Goal: Task Accomplishment & Management: Use online tool/utility

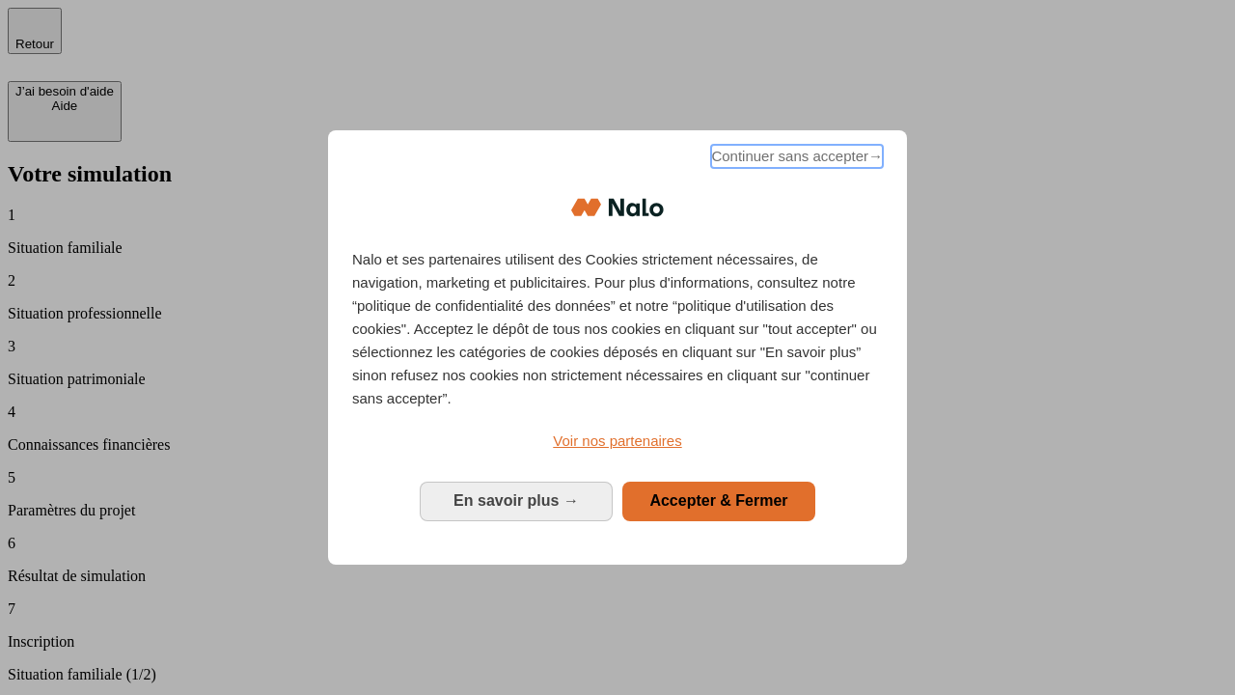
click at [795, 159] on span "Continuer sans accepter →" at bounding box center [797, 156] width 172 height 23
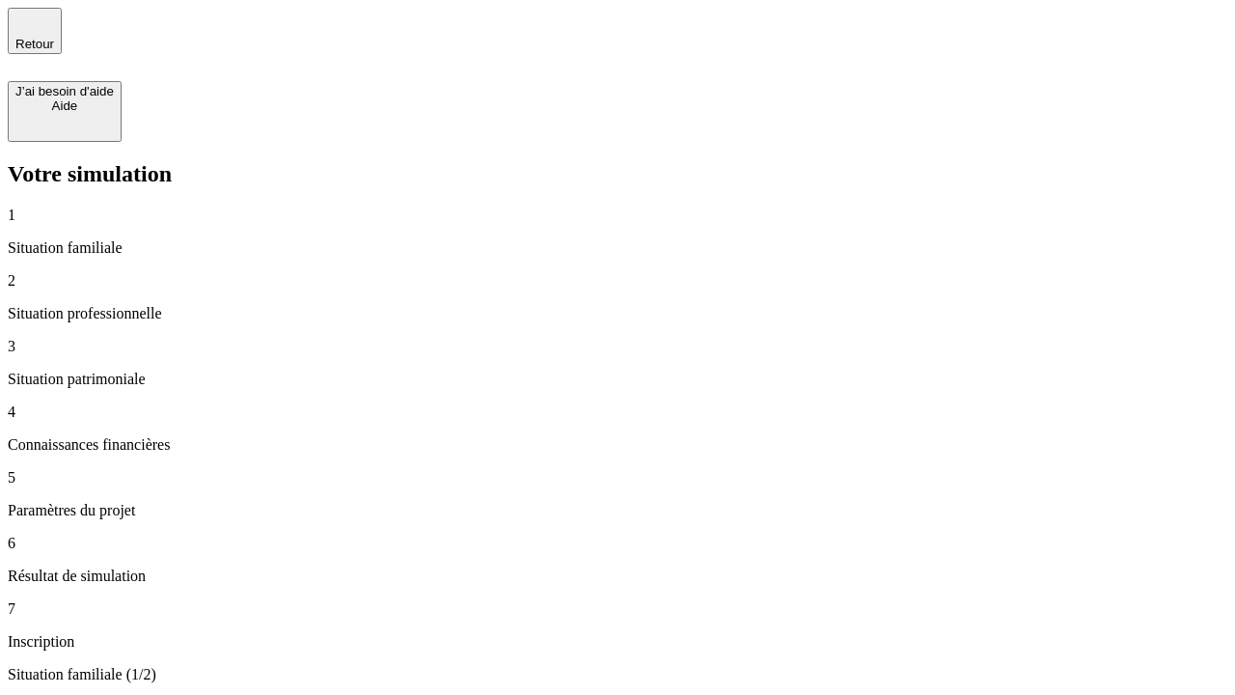
type input "30 000"
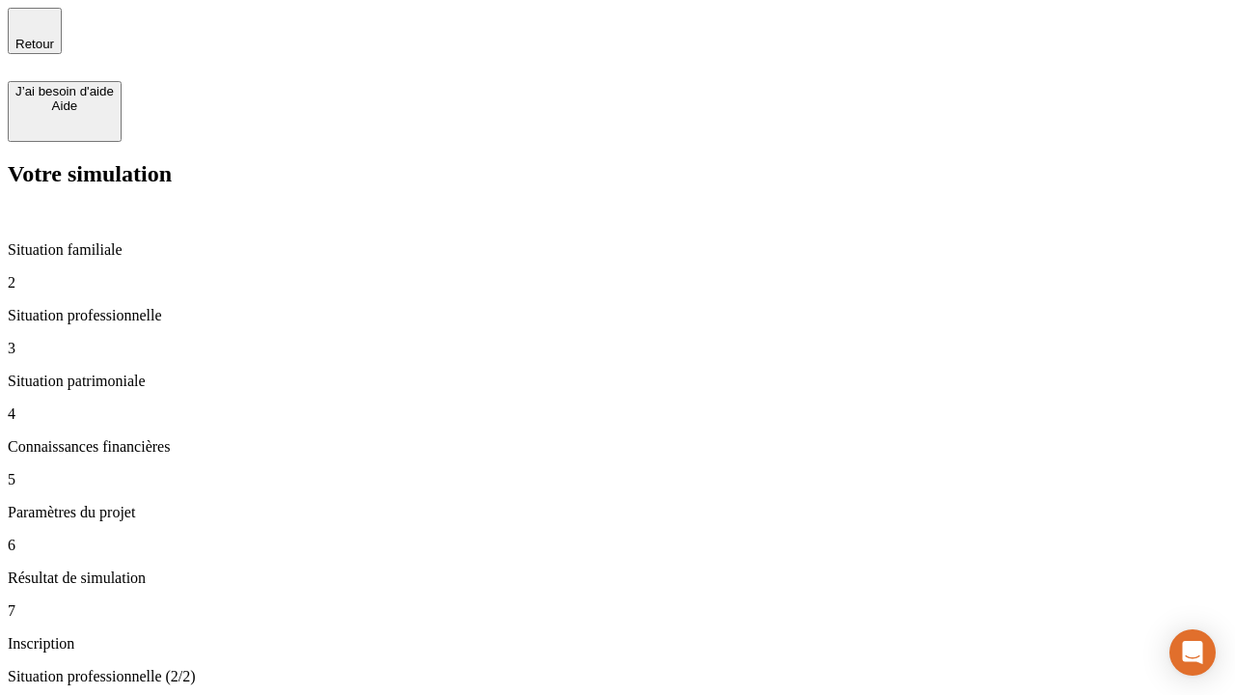
type input "1 000"
